Goal: Entertainment & Leisure: Consume media (video, audio)

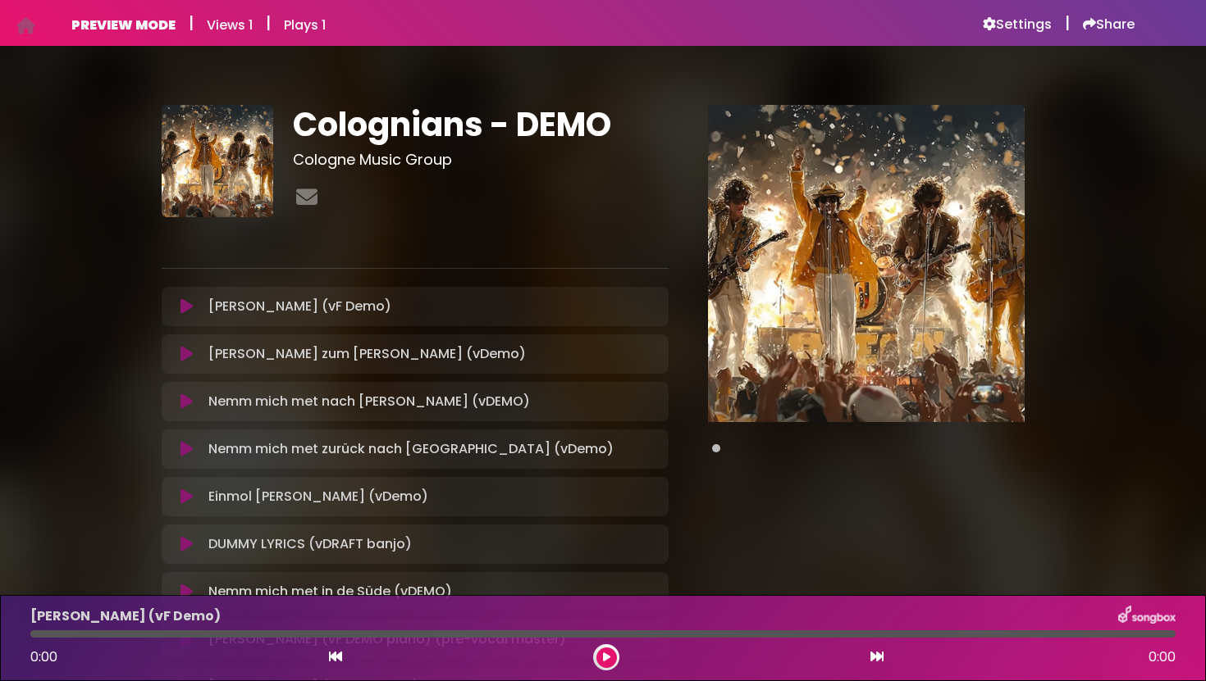
click at [607, 653] on icon at bounding box center [606, 658] width 7 height 10
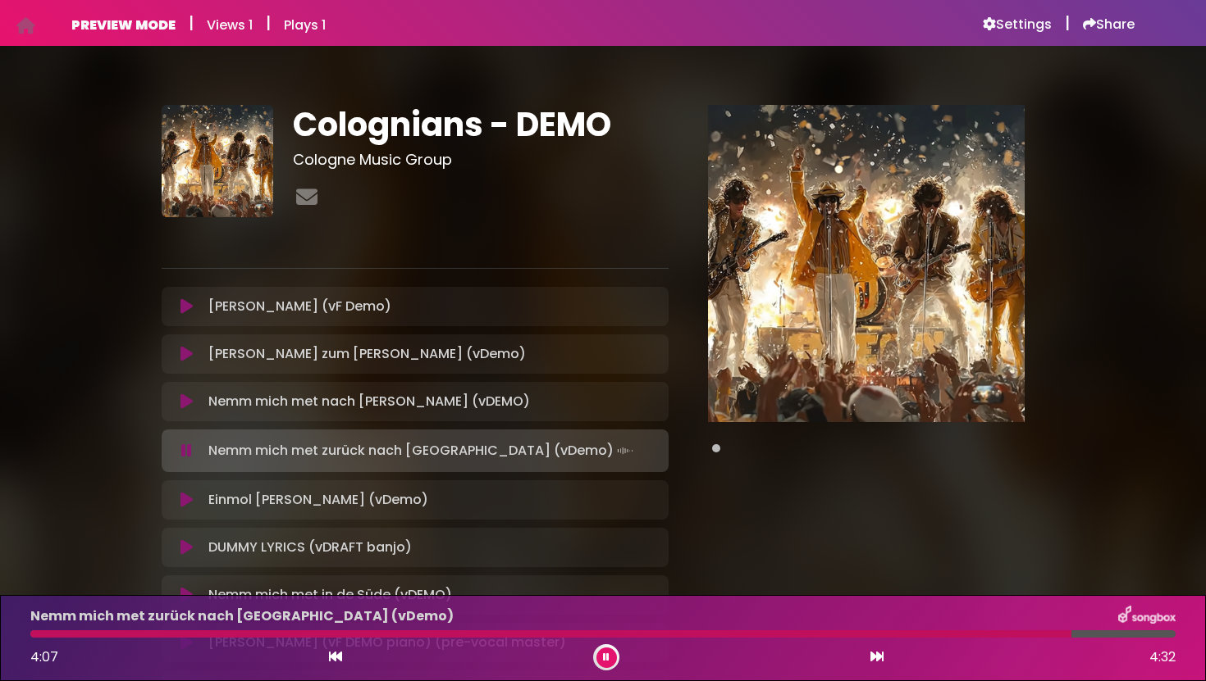
click at [187, 499] on icon at bounding box center [186, 500] width 12 height 16
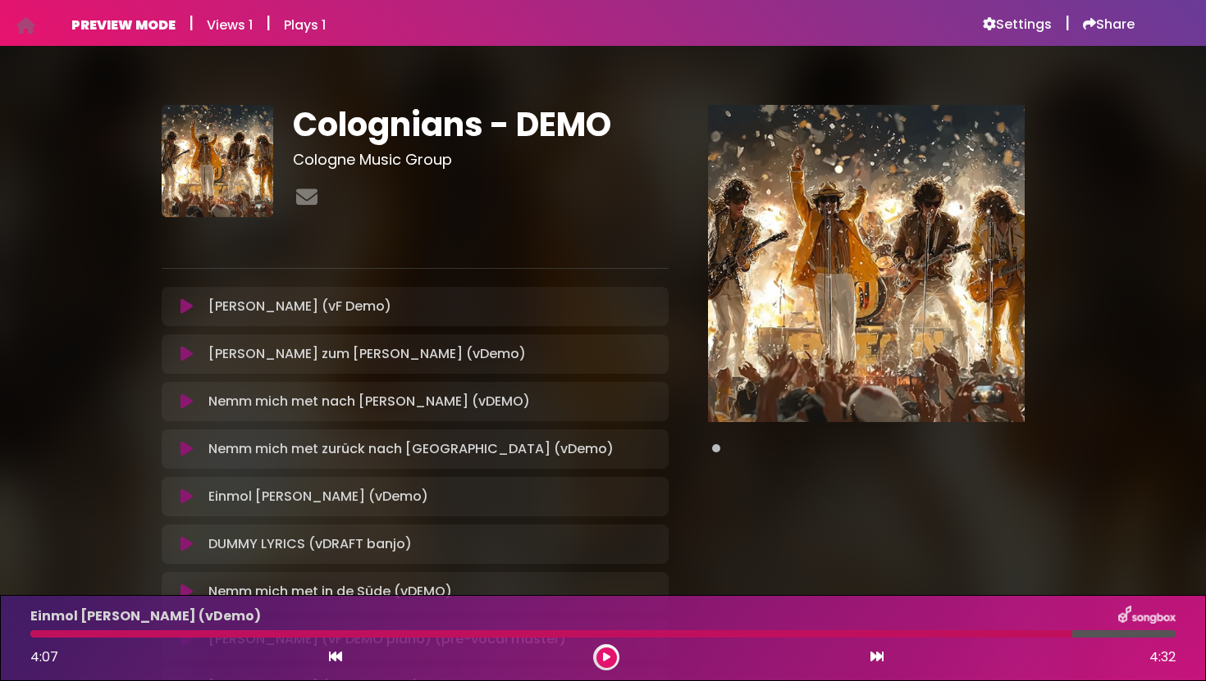
click at [188, 499] on icon at bounding box center [186, 497] width 12 height 16
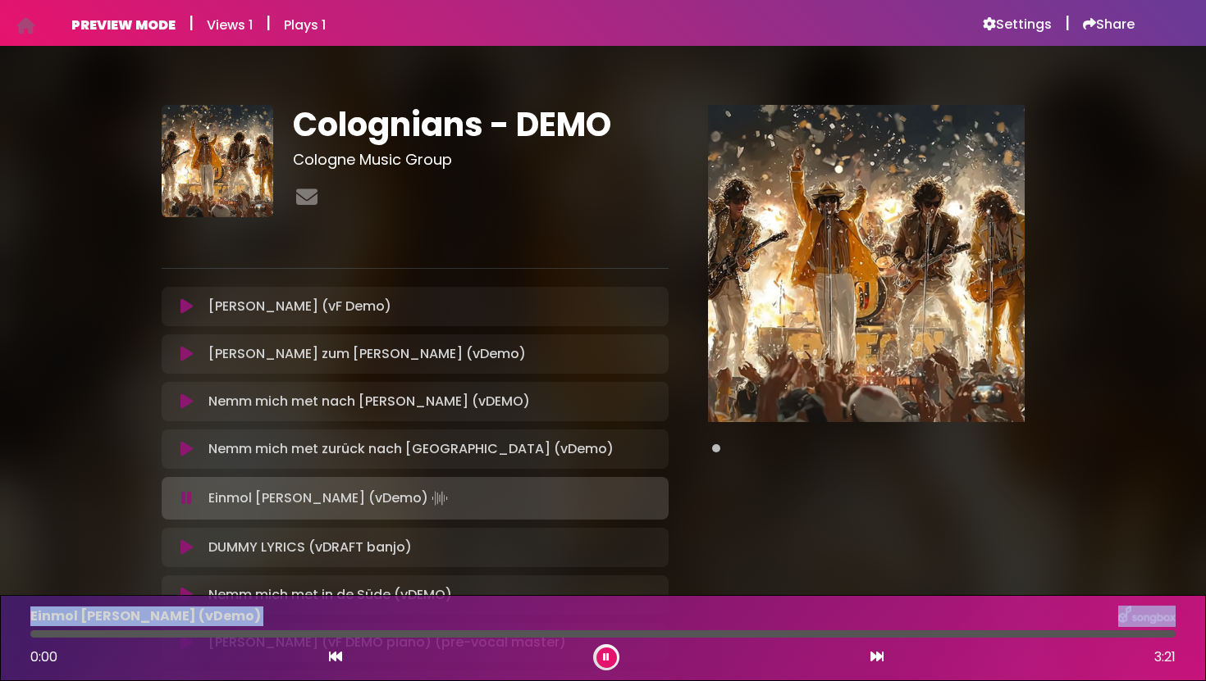
drag, startPoint x: 117, startPoint y: 631, endPoint x: 28, endPoint y: 618, distance: 90.3
click at [28, 618] on div "Einmol [PERSON_NAME] (vDemo) 0:00 3:21" at bounding box center [603, 638] width 1165 height 65
click at [191, 498] on icon at bounding box center [186, 498] width 11 height 16
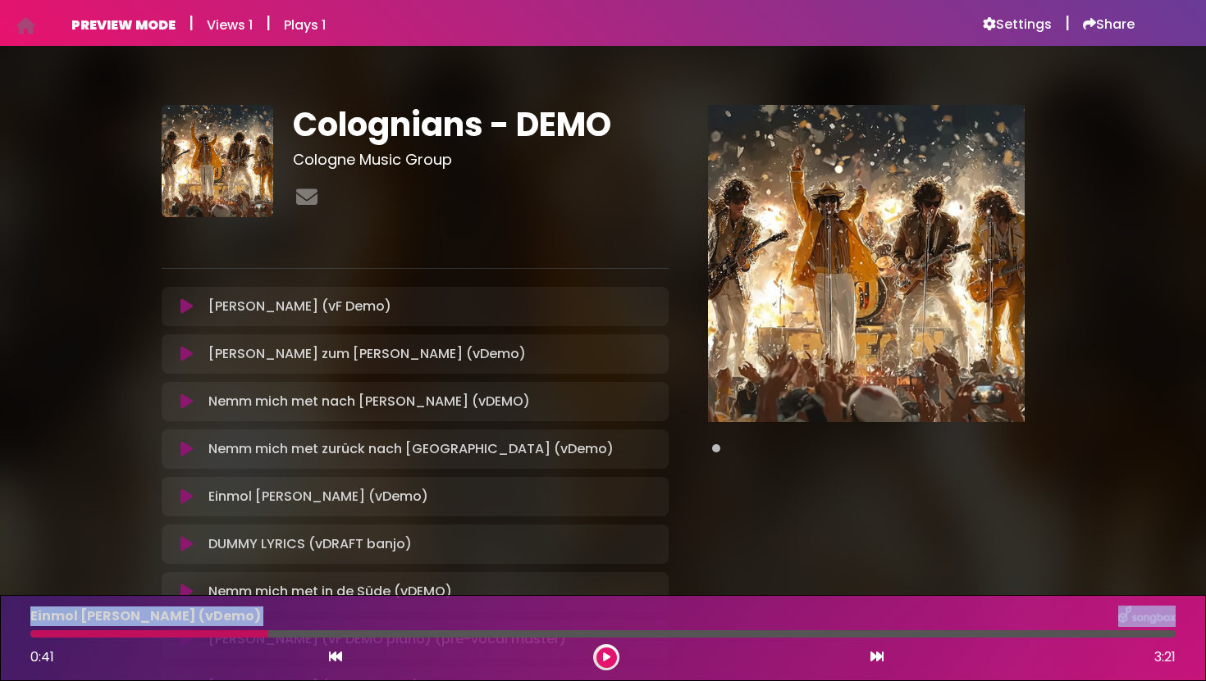
click at [191, 498] on icon at bounding box center [186, 497] width 12 height 16
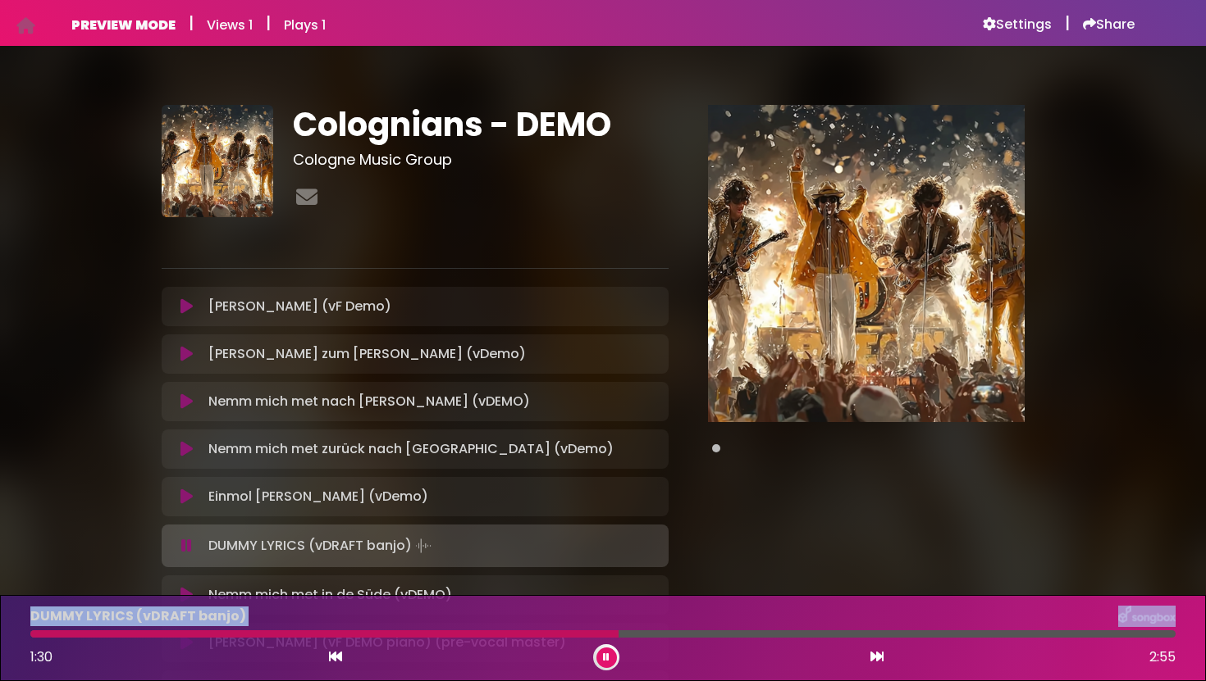
click at [607, 661] on icon at bounding box center [606, 658] width 7 height 10
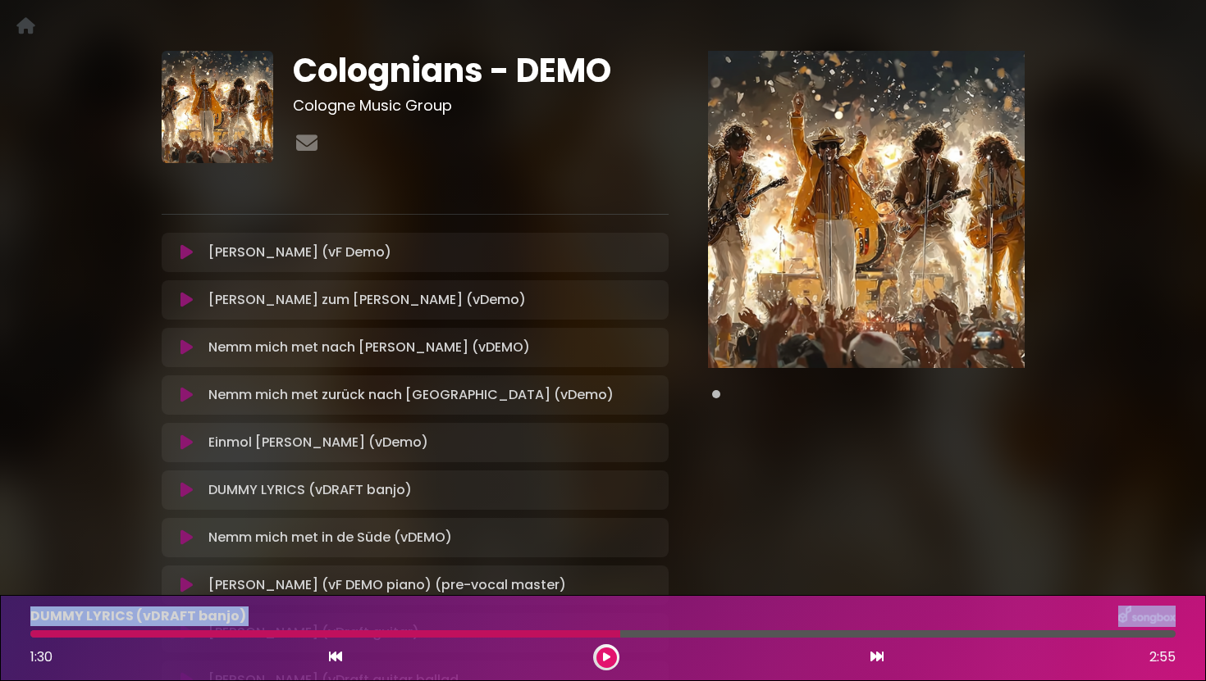
scroll to position [69, 0]
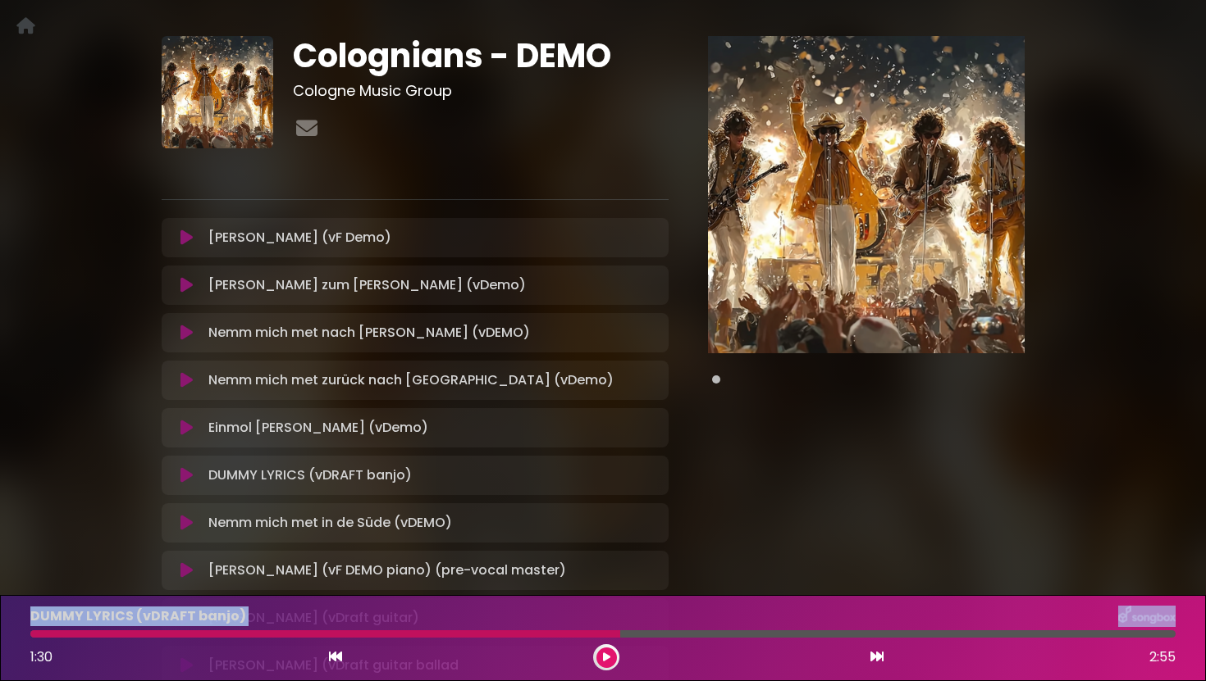
click at [189, 472] on icon at bounding box center [186, 475] width 12 height 16
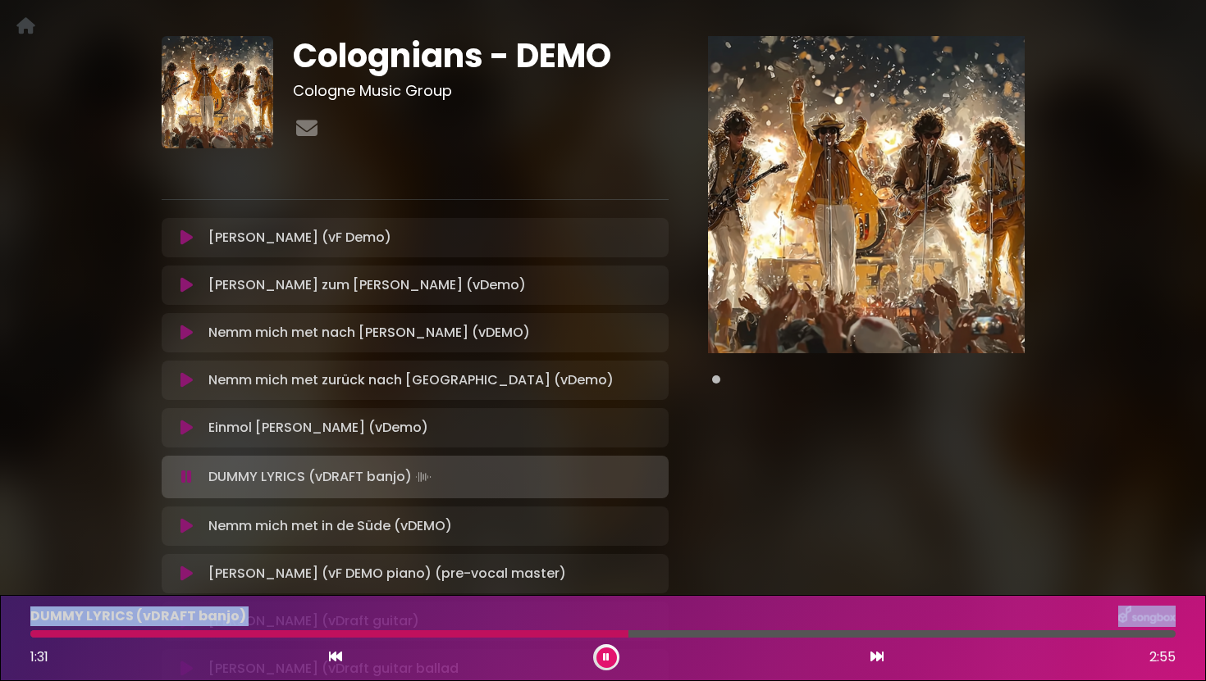
click at [186, 520] on icon at bounding box center [186, 526] width 12 height 16
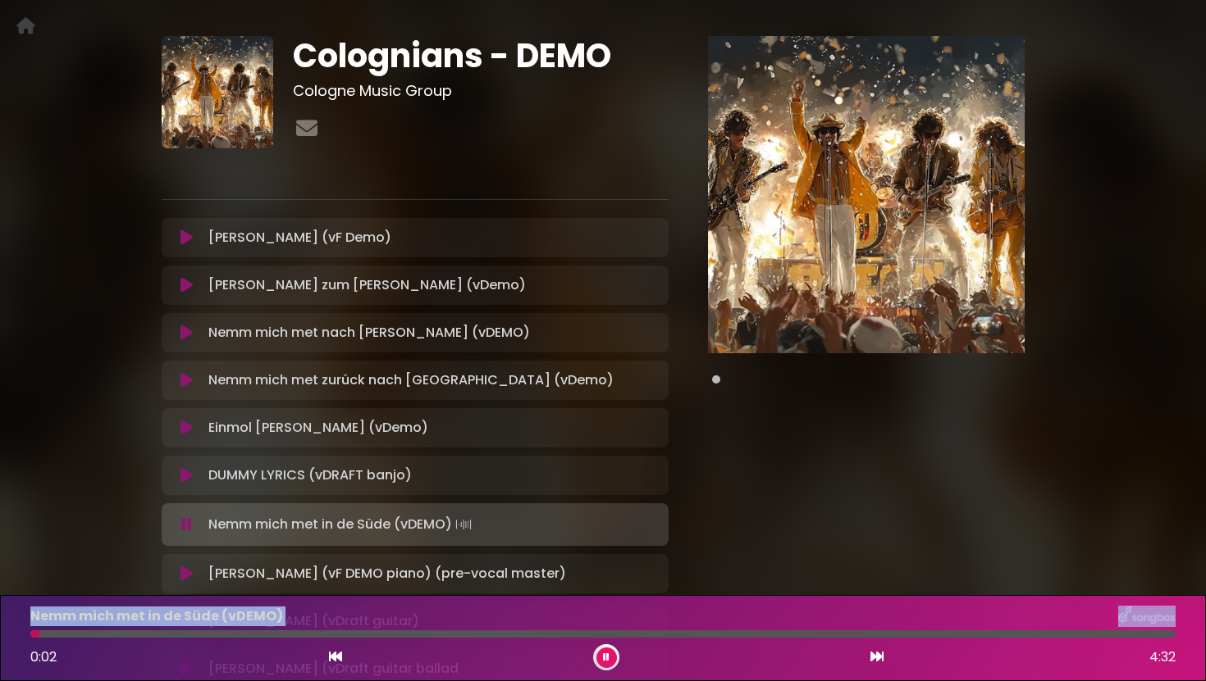
click at [196, 572] on button at bounding box center [186, 574] width 30 height 16
